Goal: Book appointment/travel/reservation

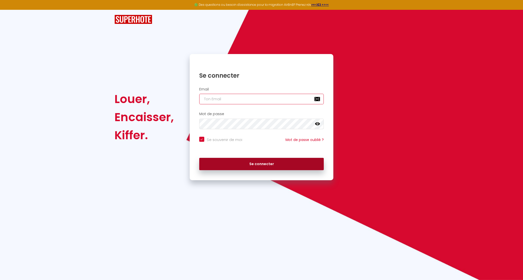
type input "[EMAIL_ADDRESS][DOMAIN_NAME]"
click at [253, 166] on button "Se connecter" at bounding box center [261, 164] width 125 height 13
checkbox input "true"
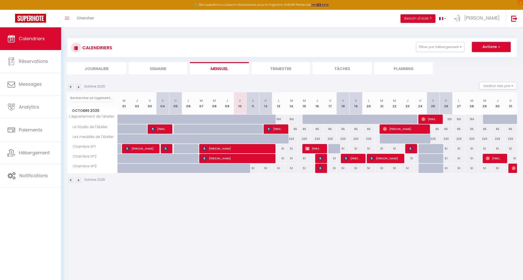
click at [486, 46] on button "Actions" at bounding box center [491, 47] width 39 height 10
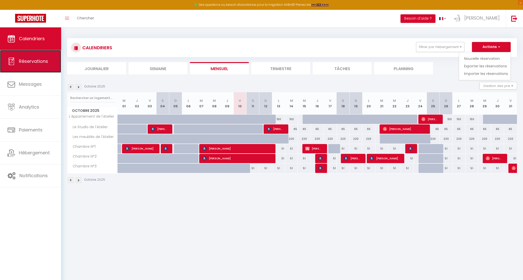
click at [45, 63] on span "Réservations" at bounding box center [33, 61] width 29 height 6
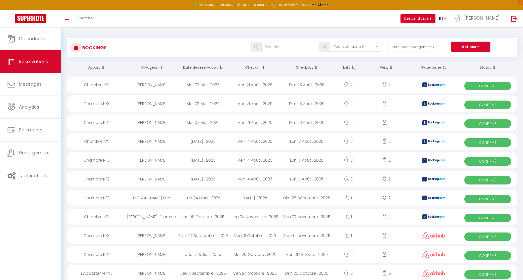
click at [469, 46] on button "Actions" at bounding box center [470, 47] width 39 height 10
click at [436, 39] on div "Bookings Tous les statuts Annulé Confirmé Non Confirmé Tout sauf annulé No Show…" at bounding box center [292, 47] width 450 height 19
click at [18, 34] on link "Calendriers" at bounding box center [30, 38] width 61 height 23
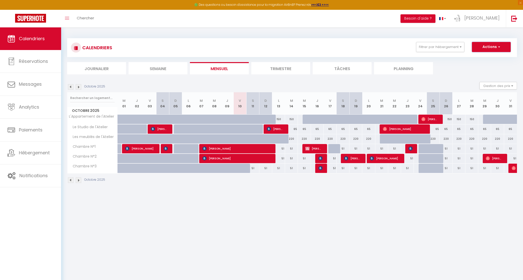
click at [487, 45] on button "Actions" at bounding box center [491, 47] width 39 height 10
click at [484, 60] on link "Nouvelle réservation" at bounding box center [486, 59] width 44 height 8
select select
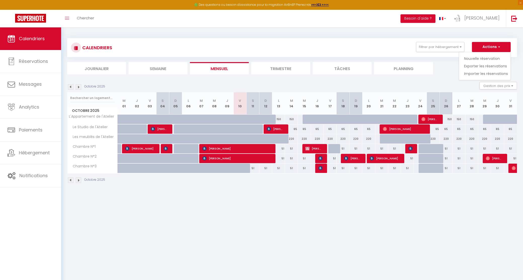
select select
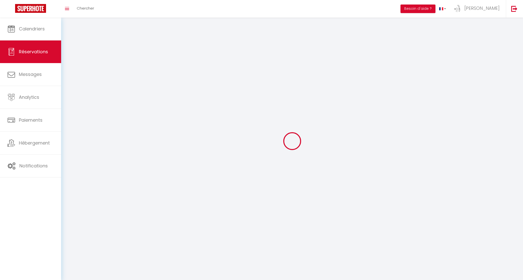
select select
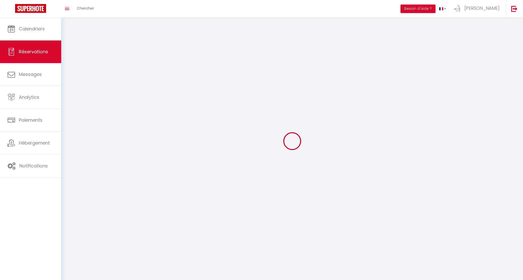
select select
checkbox input "false"
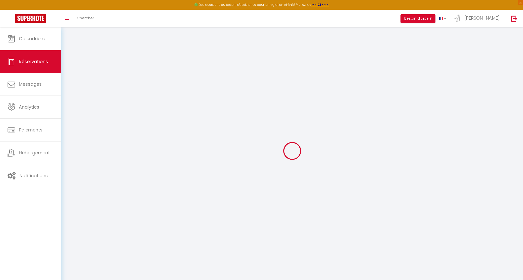
select select
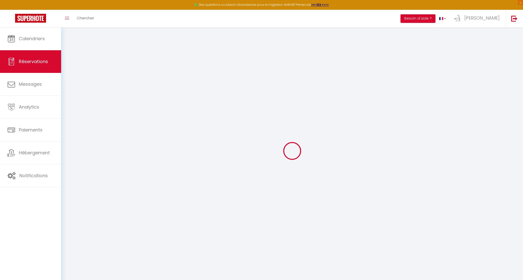
select select
checkbox input "false"
select select
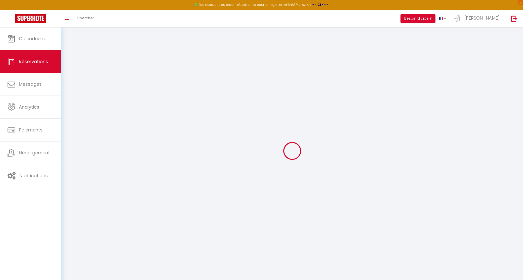
select select
checkbox input "false"
select select
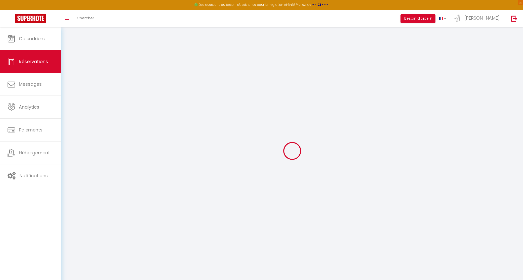
select select
checkbox input "false"
select select
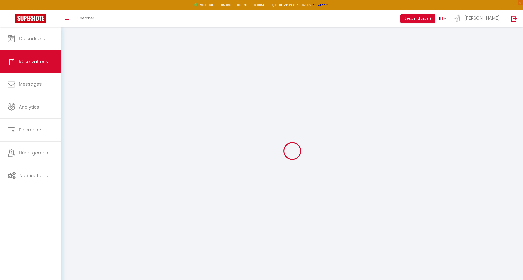
select select
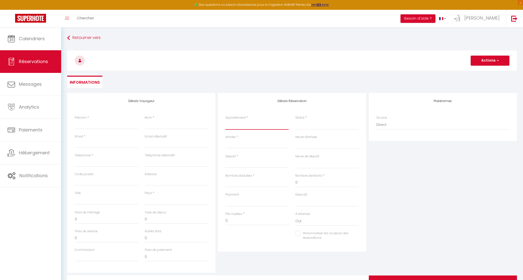
click at [248, 127] on select "L'Appartement de l'Atelier Le Studio de l'Atelier Les meublés de l'Atelier Cham…" at bounding box center [256, 125] width 63 height 10
select select "715"
click at [225, 120] on select "L'Appartement de l'Atelier Le Studio de l'Atelier Les meublés de l'Atelier Cham…" at bounding box center [256, 125] width 63 height 10
select select
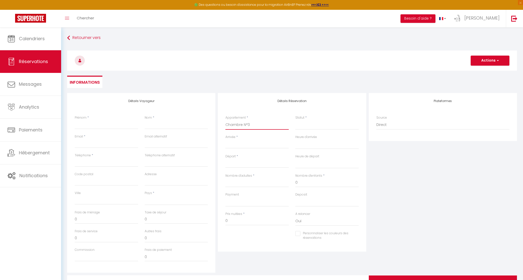
select select
checkbox input "false"
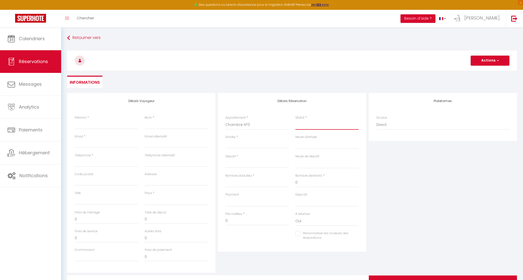
click at [302, 125] on select "Confirmé Non Confirmé [PERSON_NAME] par le voyageur No Show Request" at bounding box center [326, 125] width 63 height 10
select select
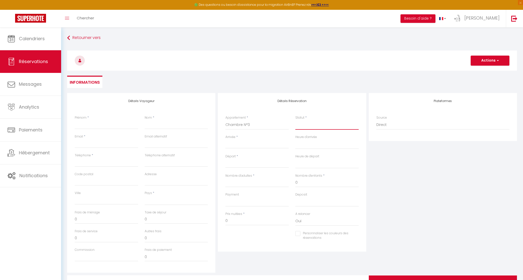
select select
checkbox input "false"
select select "4"
click at [295, 120] on select "Confirmé Non Confirmé [PERSON_NAME] par le voyageur No Show Request" at bounding box center [326, 125] width 63 height 10
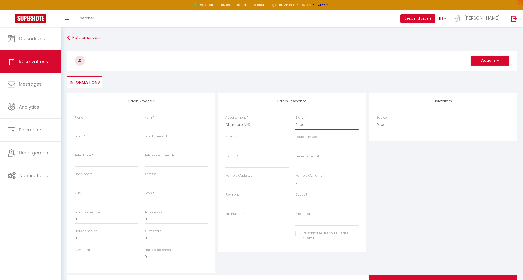
select select
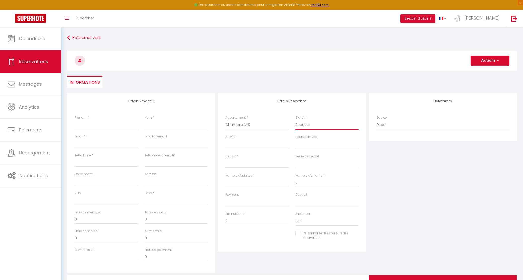
checkbox input "false"
click at [240, 184] on input "Nombre d'adultes" at bounding box center [256, 182] width 63 height 9
type input "2"
select select
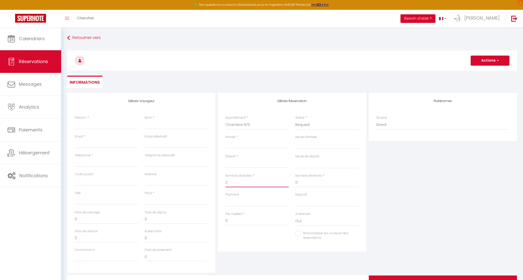
select select
checkbox input "false"
type input "2"
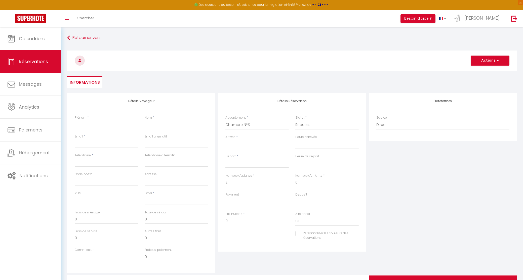
click at [241, 145] on input "Arrivée" at bounding box center [256, 144] width 63 height 7
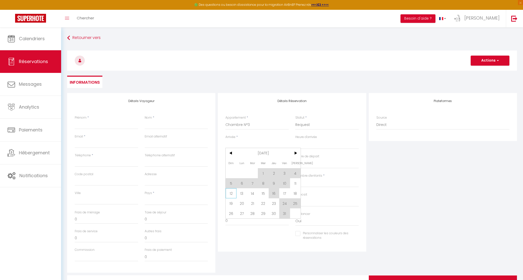
click at [231, 193] on span "12" at bounding box center [231, 193] width 11 height 10
select select
type input "Dim 12 Octobre 2025"
select select
type input "Lun 13 Octobre 2025"
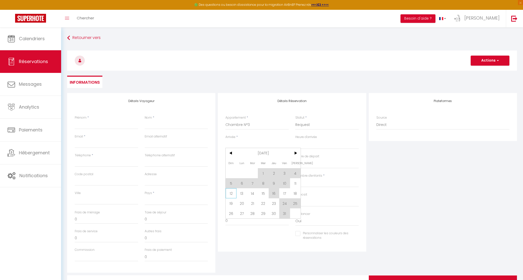
select select
checkbox input "false"
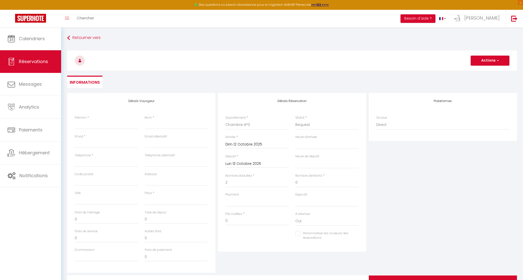
select select
type input "21"
type input "2.24"
select select
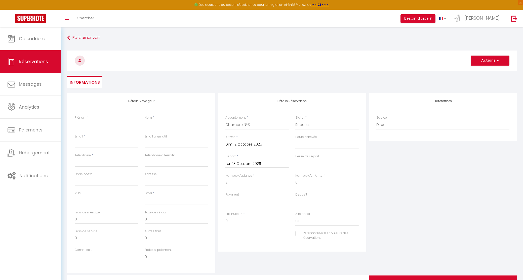
select select
type input "51"
checkbox input "false"
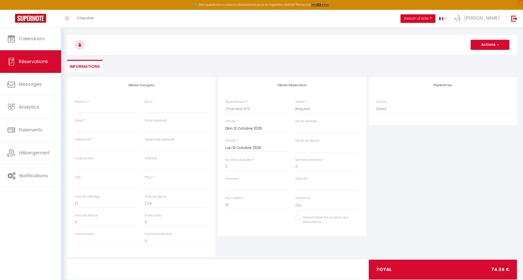
scroll to position [28, 0]
